Goal: Navigation & Orientation: Find specific page/section

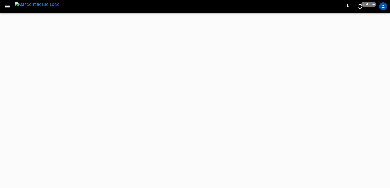
click at [8, 7] on icon "button" at bounding box center [7, 6] width 6 height 6
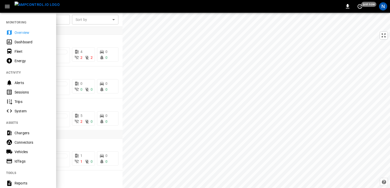
click at [155, 20] on div at bounding box center [195, 94] width 390 height 188
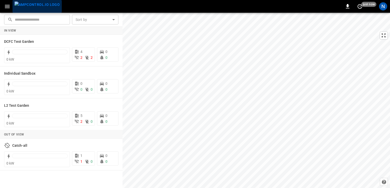
click at [38, 8] on img "menu" at bounding box center [37, 5] width 45 height 6
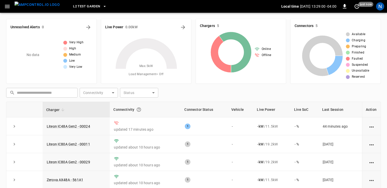
click at [74, 8] on span "L2 Test Garden" at bounding box center [86, 7] width 27 height 6
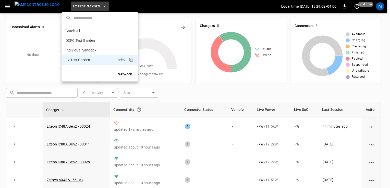
click at [19, 17] on div at bounding box center [195, 94] width 390 height 188
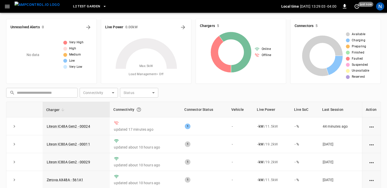
click at [6, 5] on icon "button" at bounding box center [7, 6] width 6 height 6
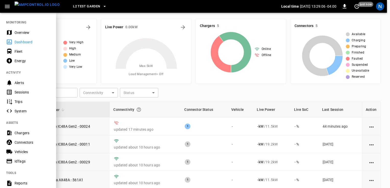
click at [78, 5] on span "L2 Test Garden" at bounding box center [86, 7] width 27 height 6
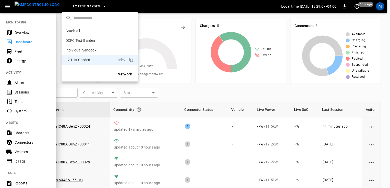
click at [78, 5] on div at bounding box center [195, 94] width 390 height 188
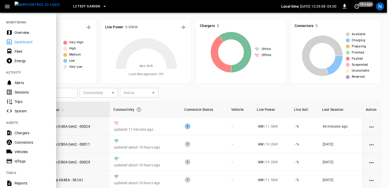
click at [9, 6] on icon "button" at bounding box center [7, 6] width 6 height 6
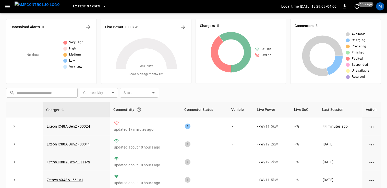
click at [73, 6] on span "L2 Test Garden" at bounding box center [86, 7] width 27 height 6
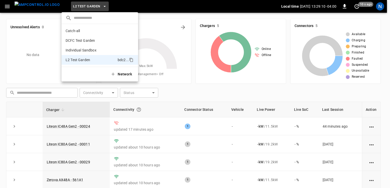
click at [114, 73] on icon "button" at bounding box center [113, 74] width 5 height 5
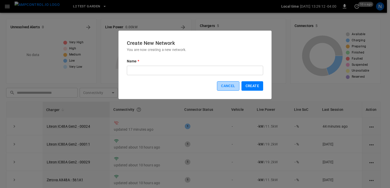
click at [230, 89] on button "Cancel" at bounding box center [228, 85] width 22 height 9
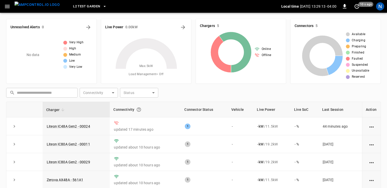
click at [375, 9] on div "L2 Test Garden Local time [DATE] 13:29:13 -04:00 0 10 s ago N" at bounding box center [193, 6] width 387 height 13
click at [377, 8] on div "N" at bounding box center [380, 6] width 8 height 8
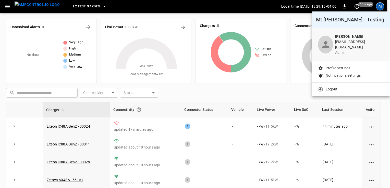
click at [273, 99] on div at bounding box center [195, 94] width 390 height 188
